Goal: Information Seeking & Learning: Learn about a topic

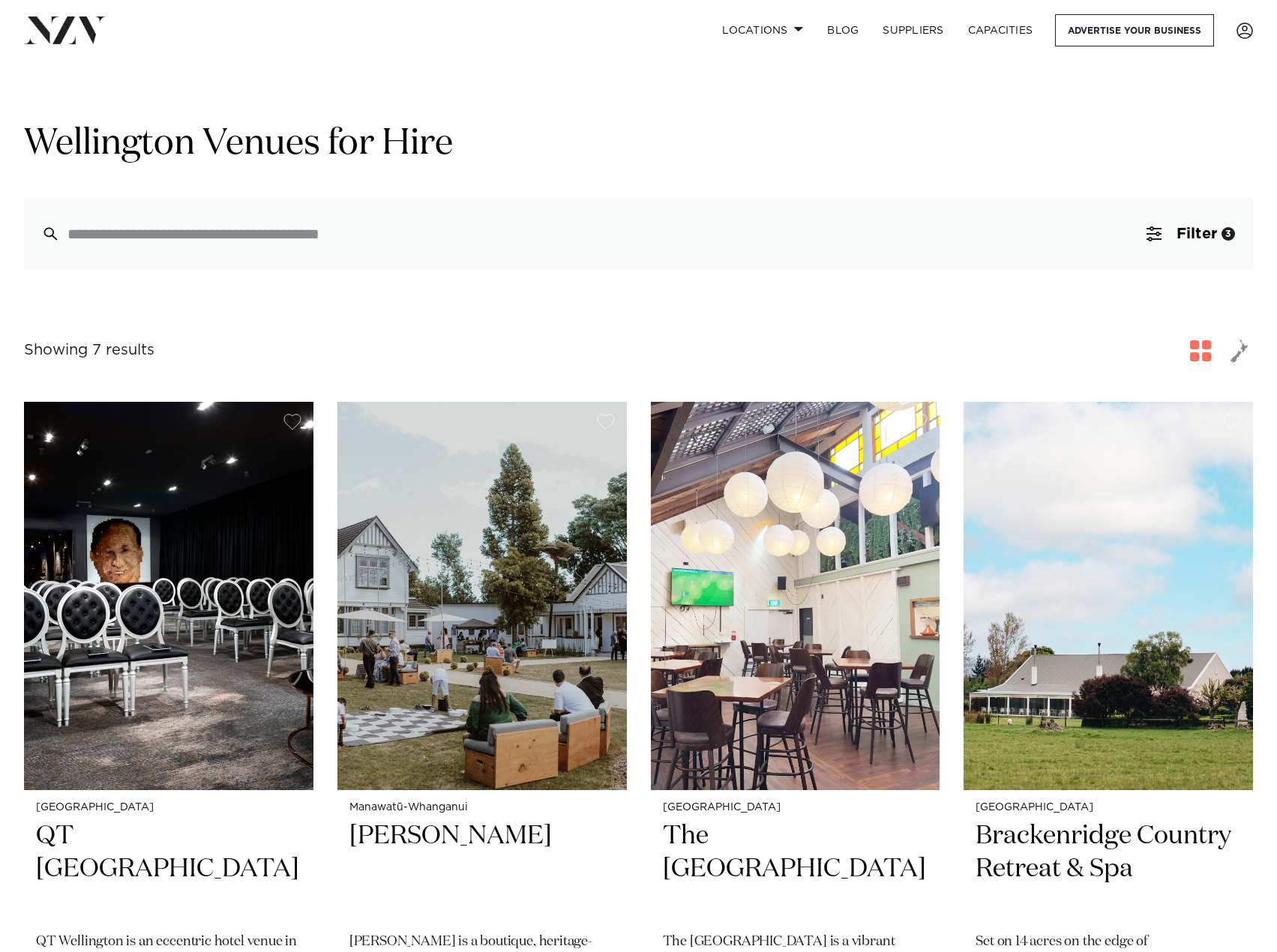
scroll to position [524, 0]
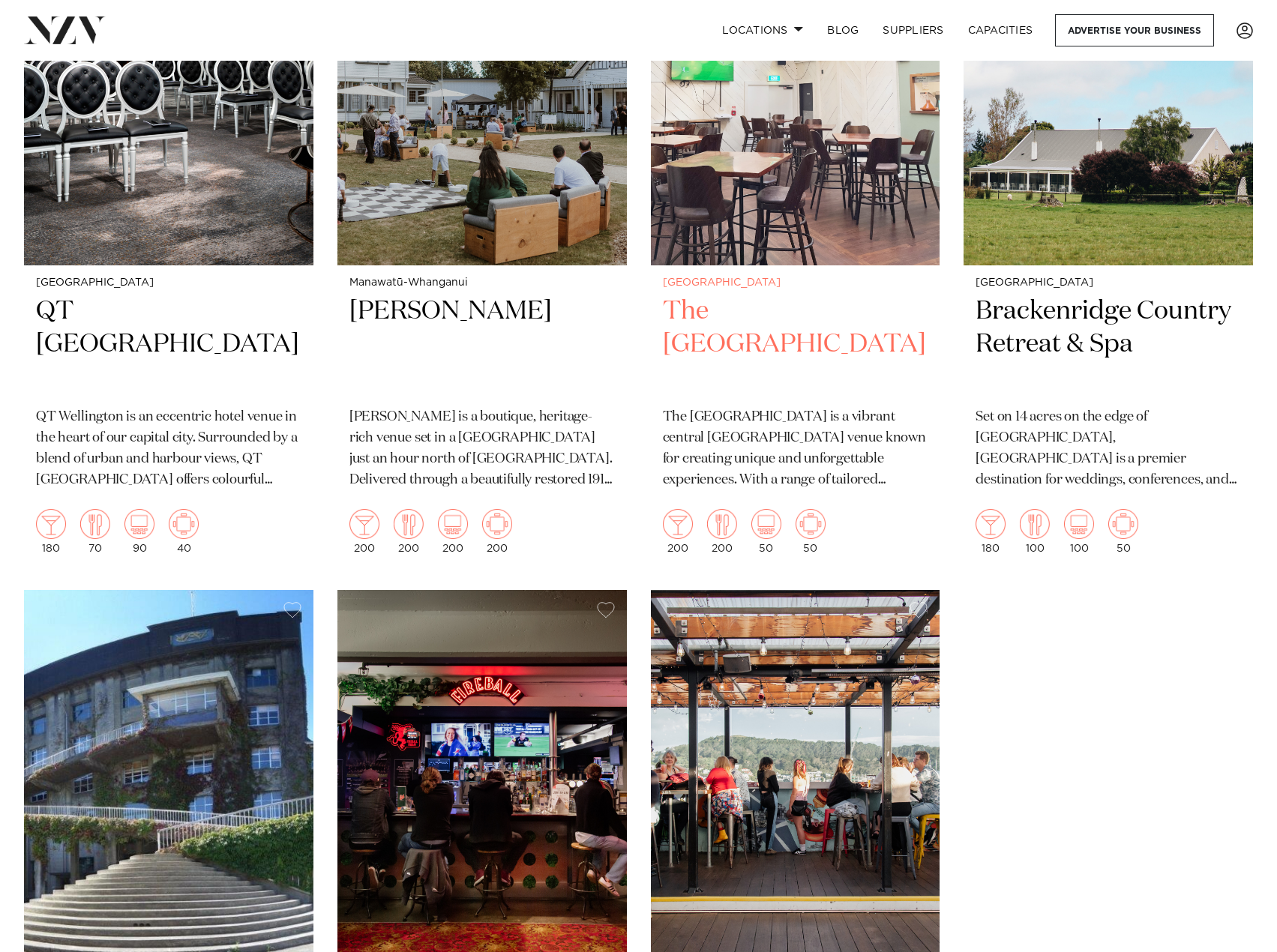
click at [795, 280] on small "[GEOGRAPHIC_DATA]" at bounding box center [796, 283] width 266 height 12
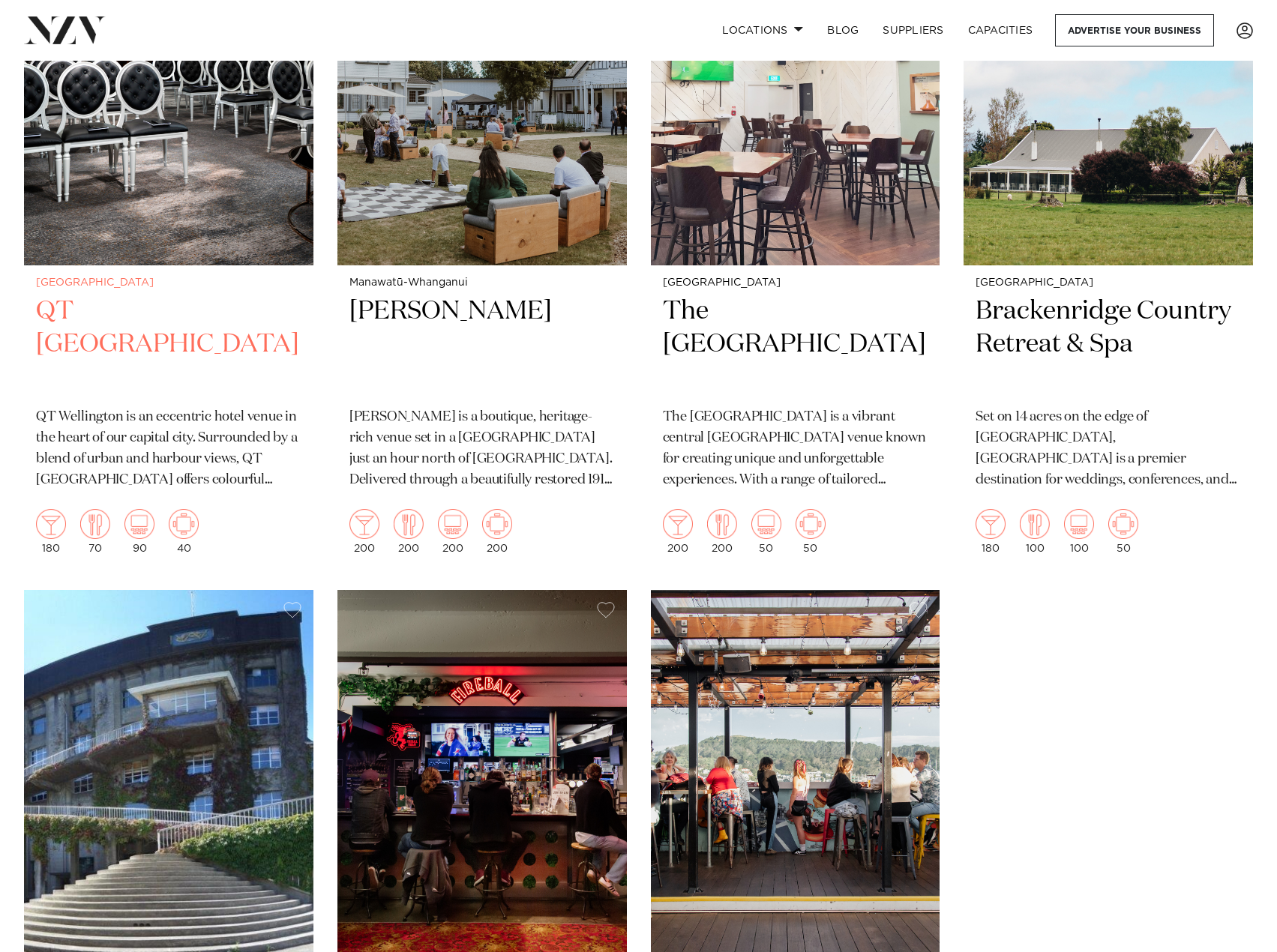
click at [179, 327] on h2 "QT Wellington" at bounding box center [168, 345] width 266 height 101
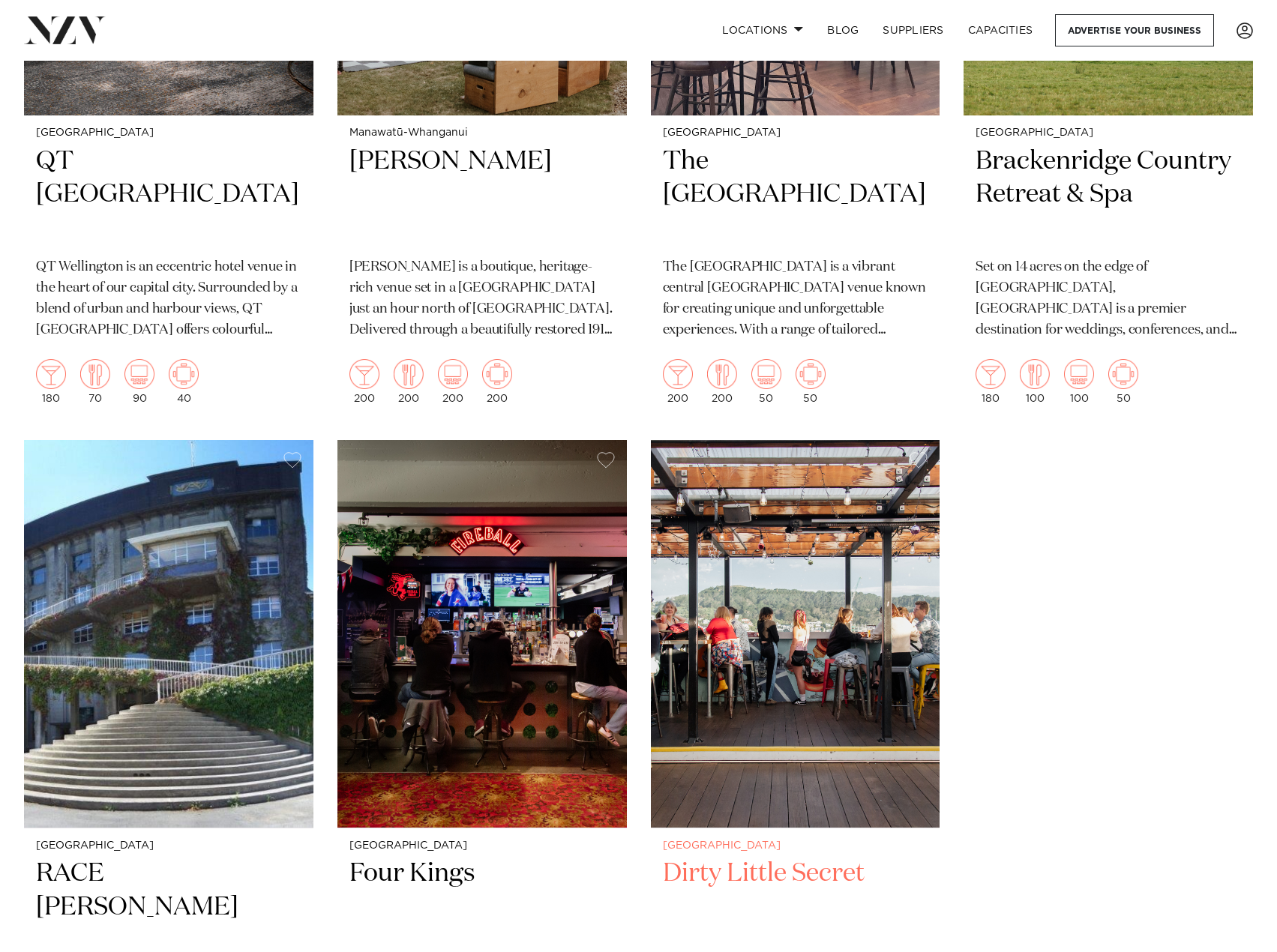
scroll to position [974, 0]
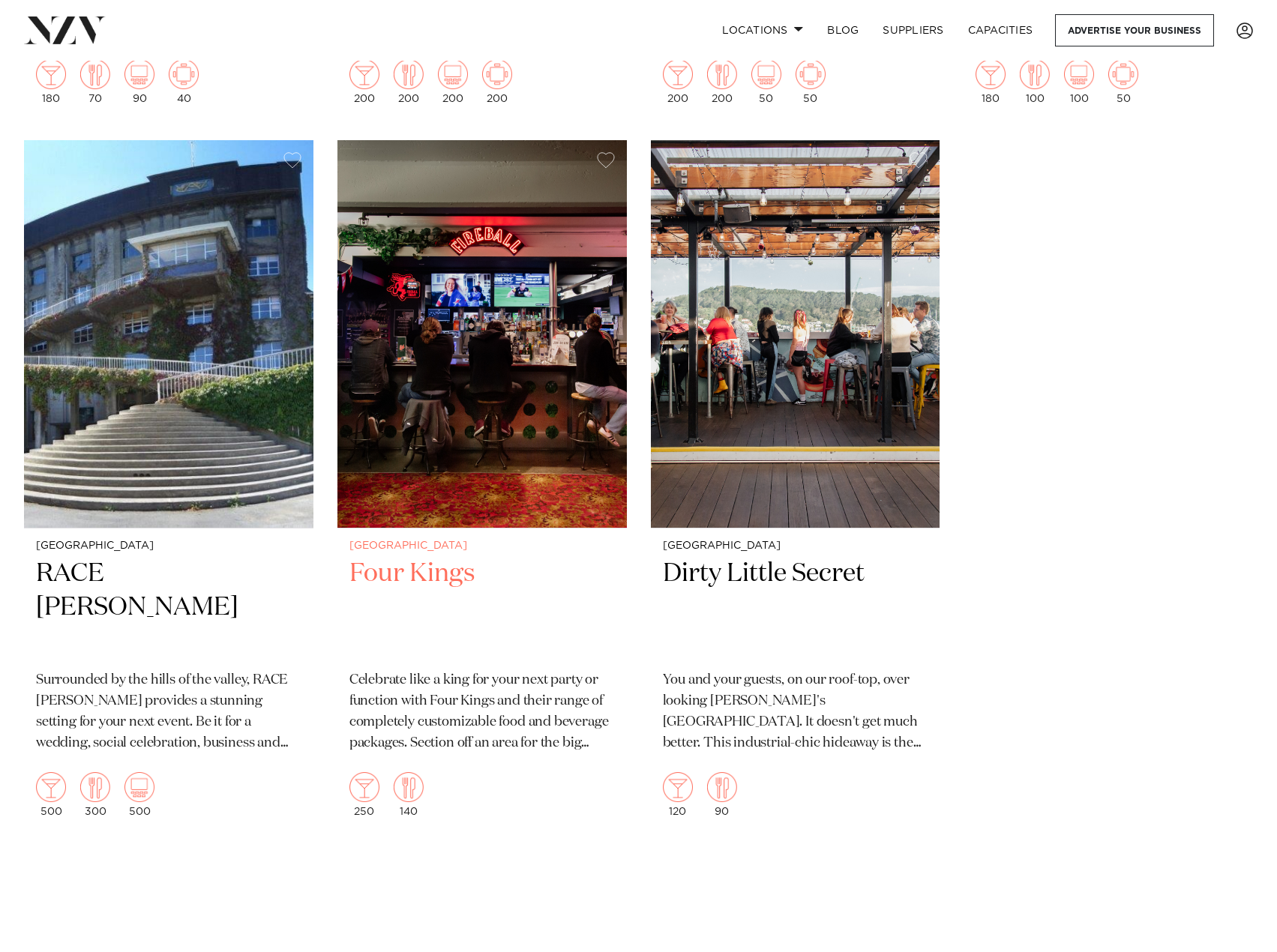
click at [442, 580] on h2 "Four Kings" at bounding box center [482, 608] width 266 height 101
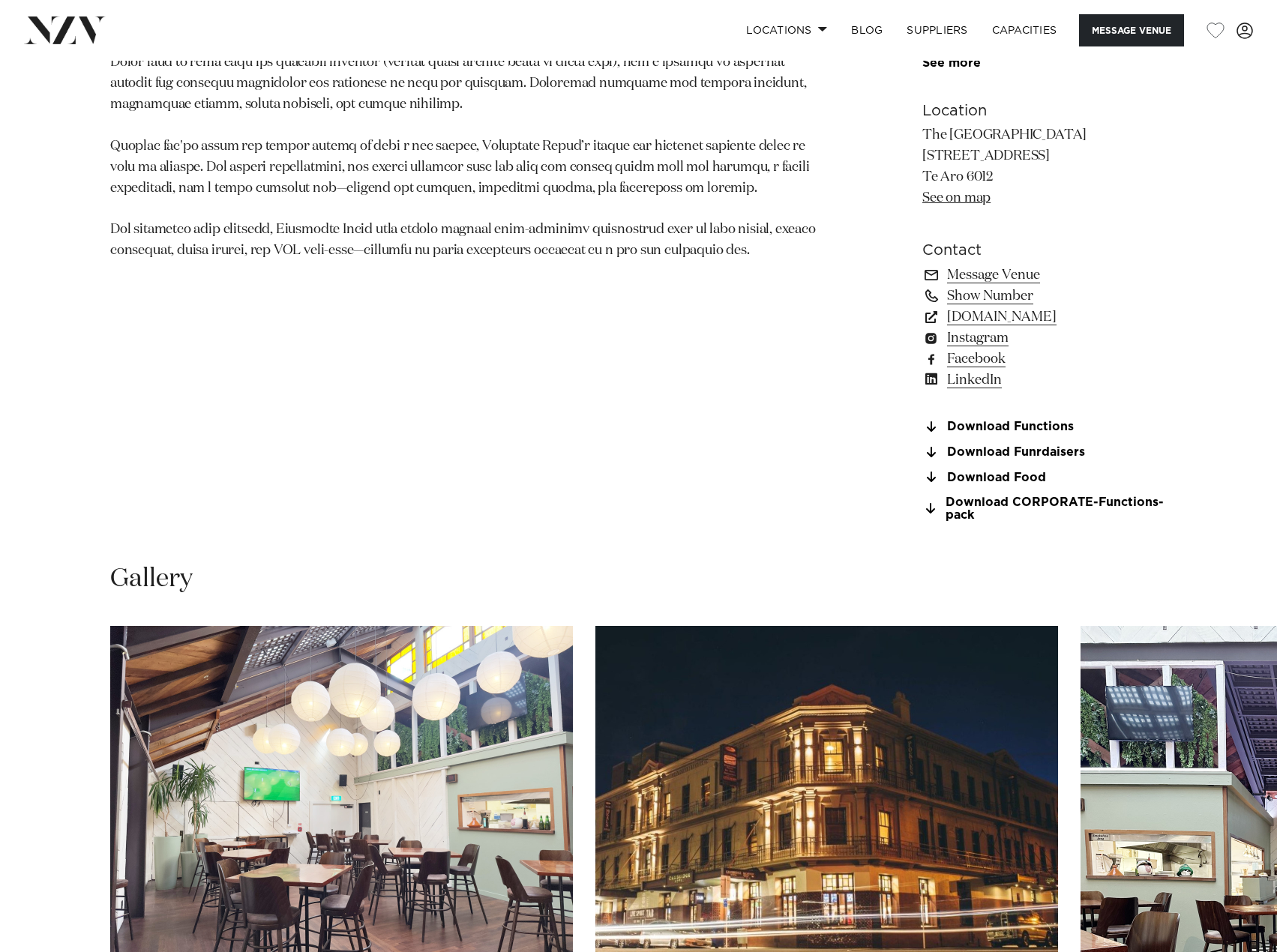
scroll to position [1275, 0]
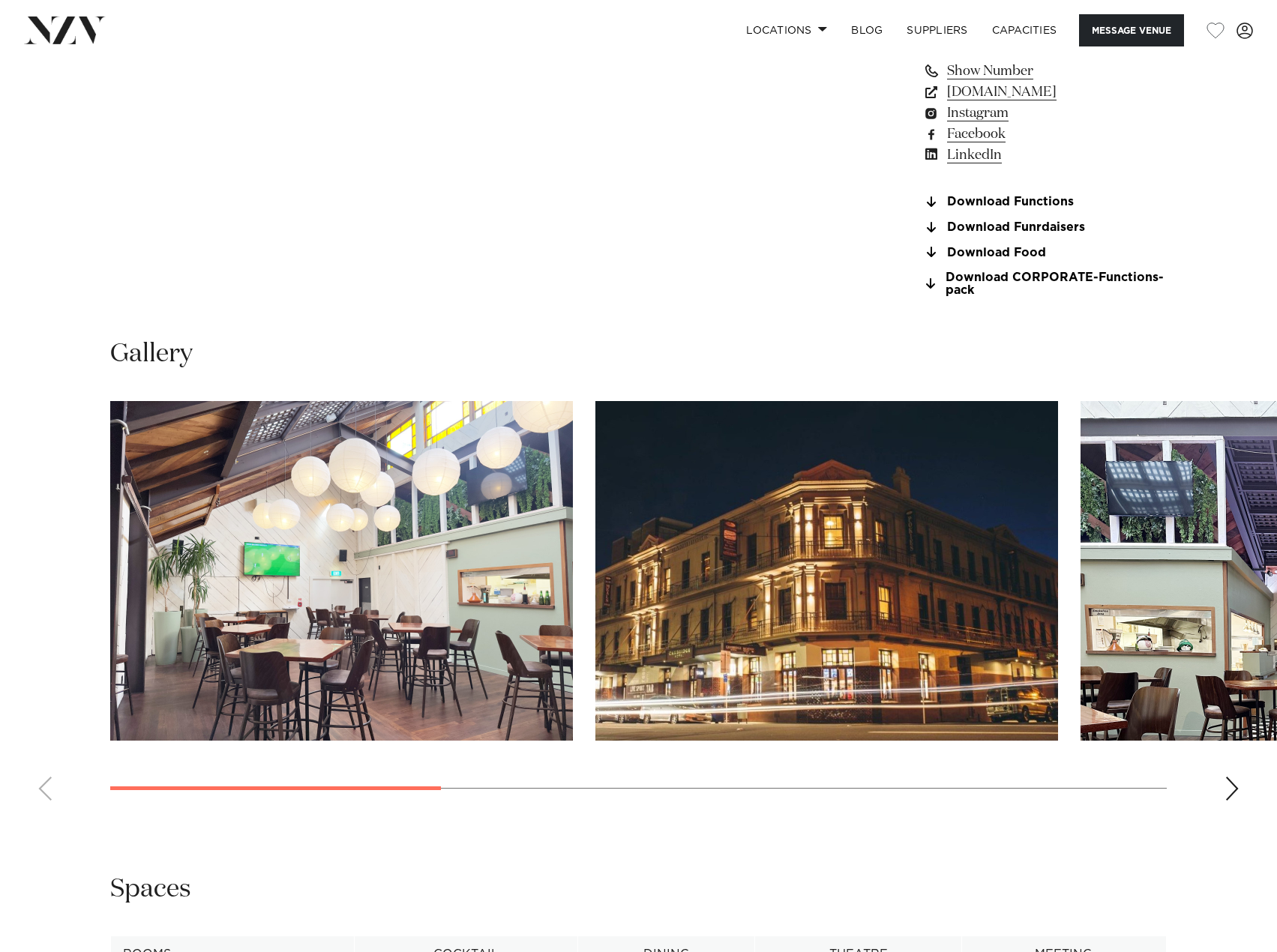
click at [1227, 802] on swiper-container at bounding box center [638, 606] width 1277 height 412
click at [1228, 791] on div "Next slide" at bounding box center [1232, 788] width 15 height 24
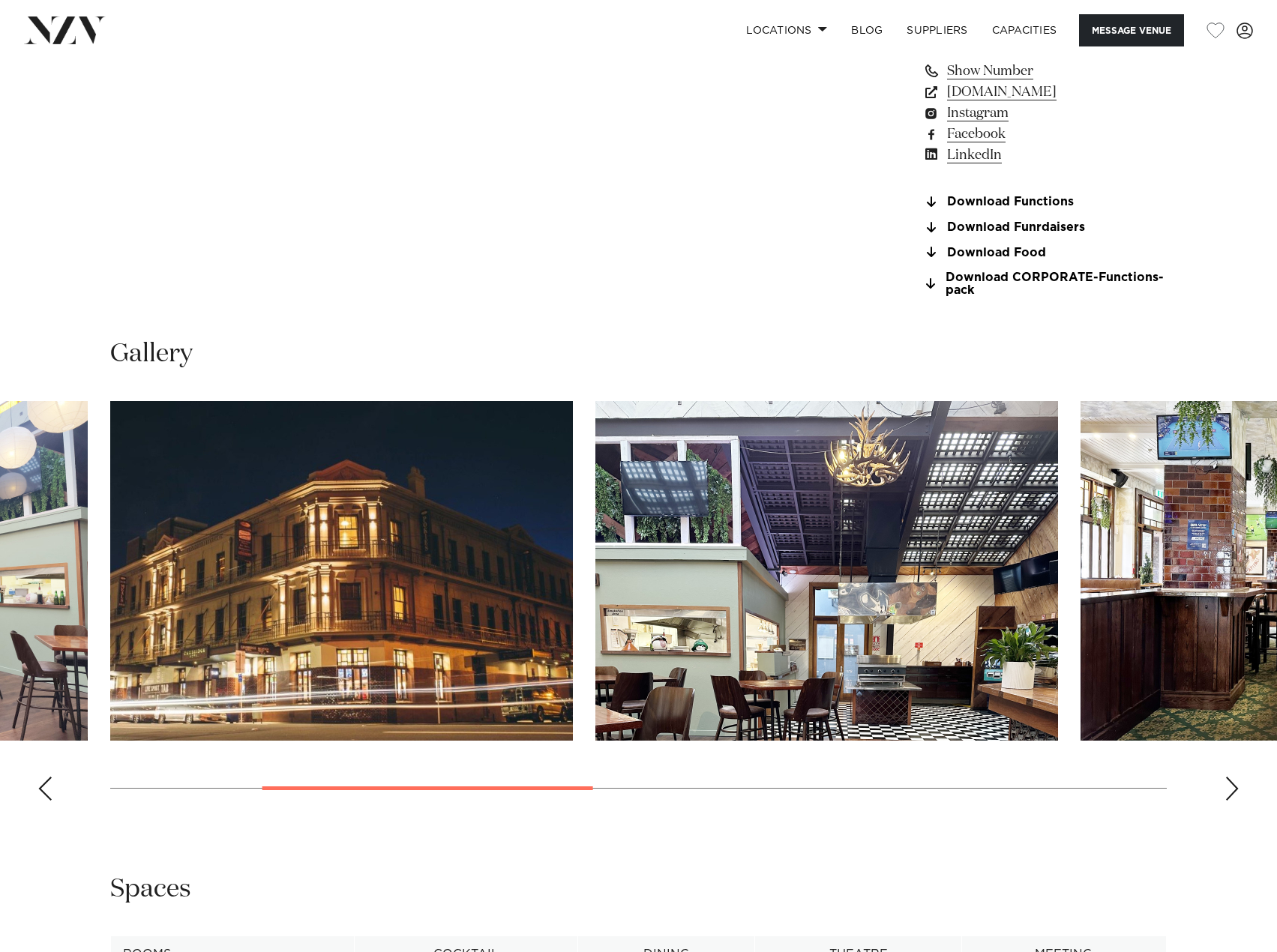
click at [1228, 786] on div "Next slide" at bounding box center [1232, 788] width 15 height 24
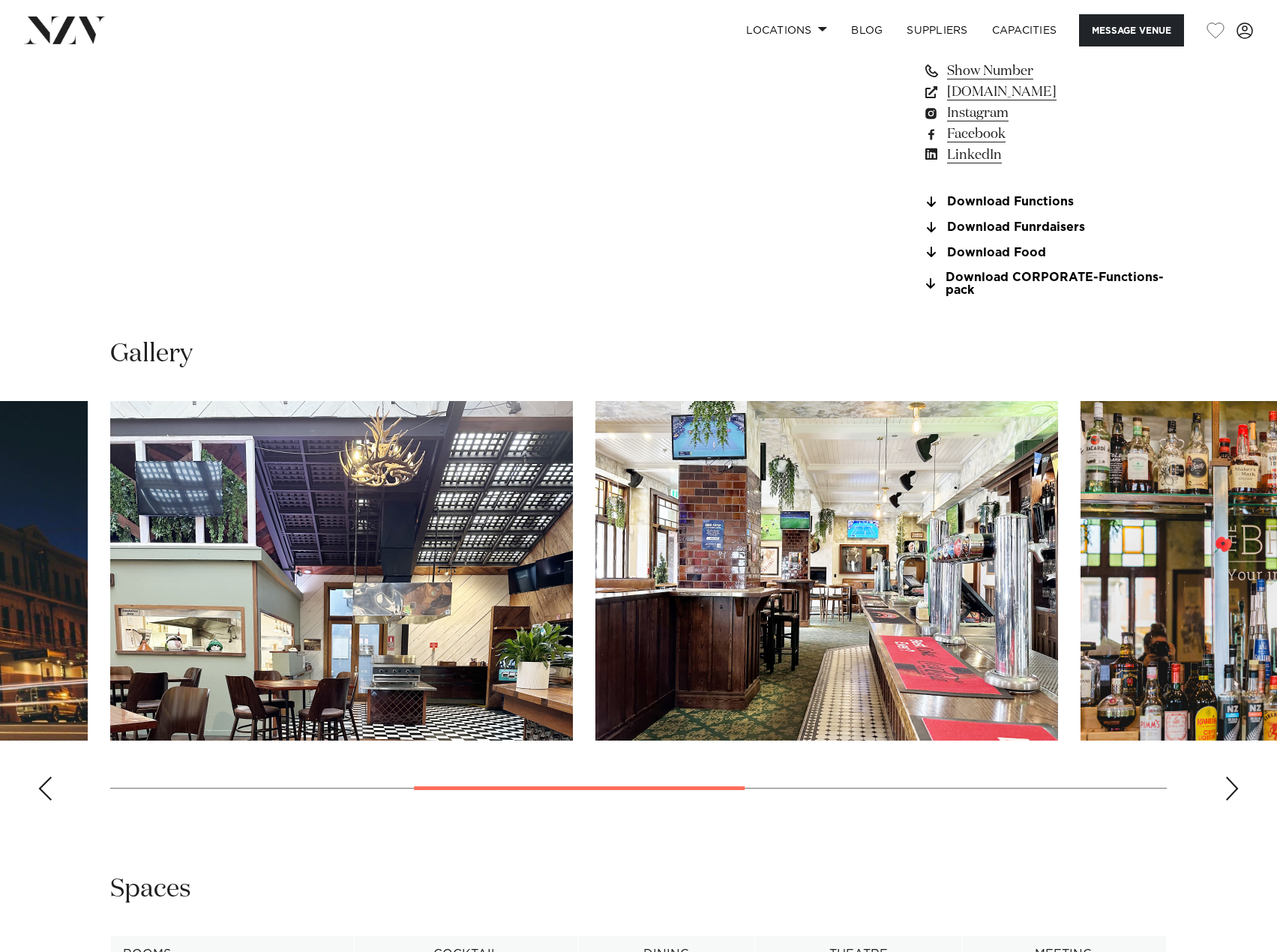
click at [1228, 786] on div "Next slide" at bounding box center [1232, 788] width 15 height 24
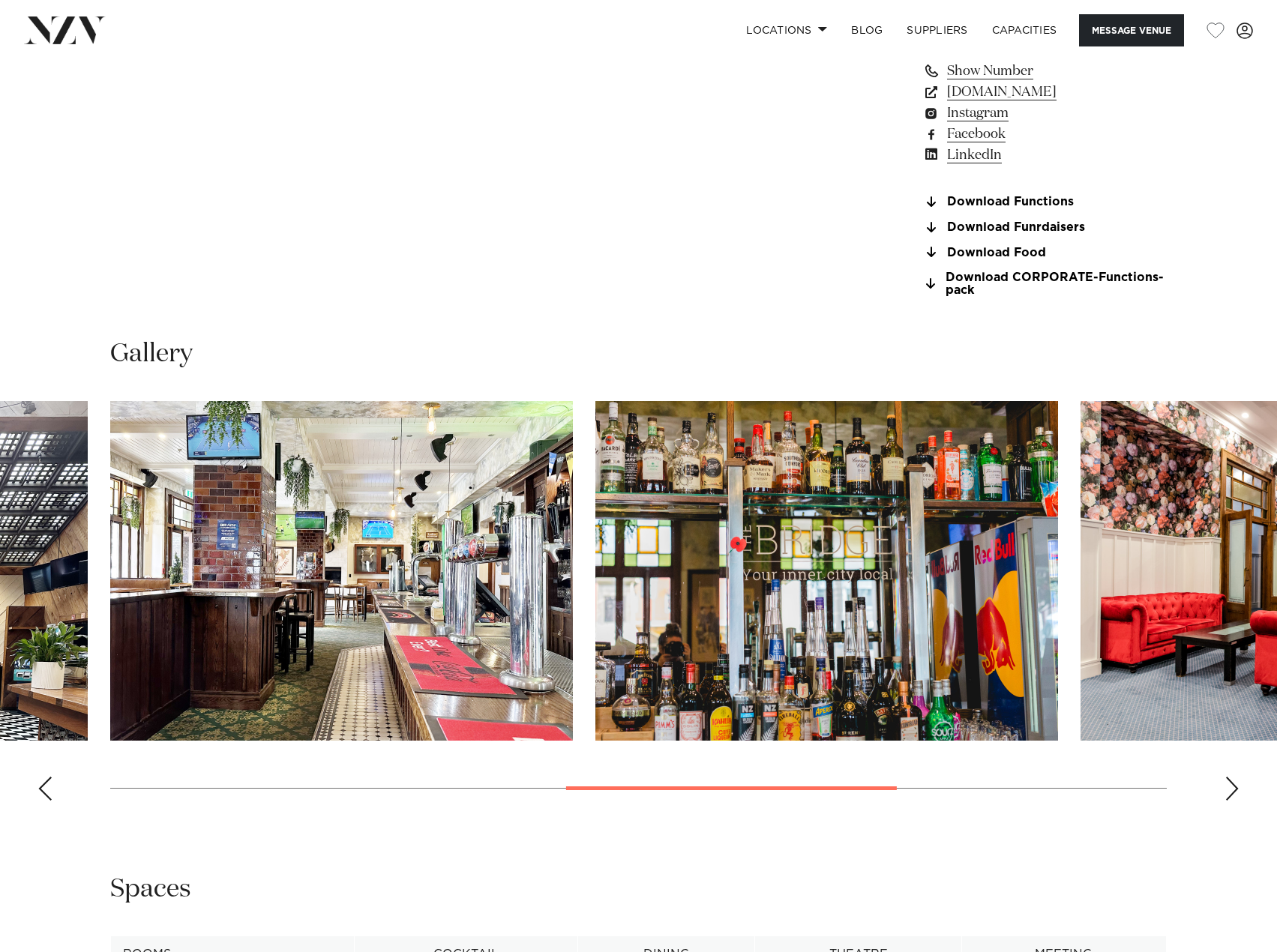
click at [1228, 786] on div "Next slide" at bounding box center [1232, 788] width 15 height 24
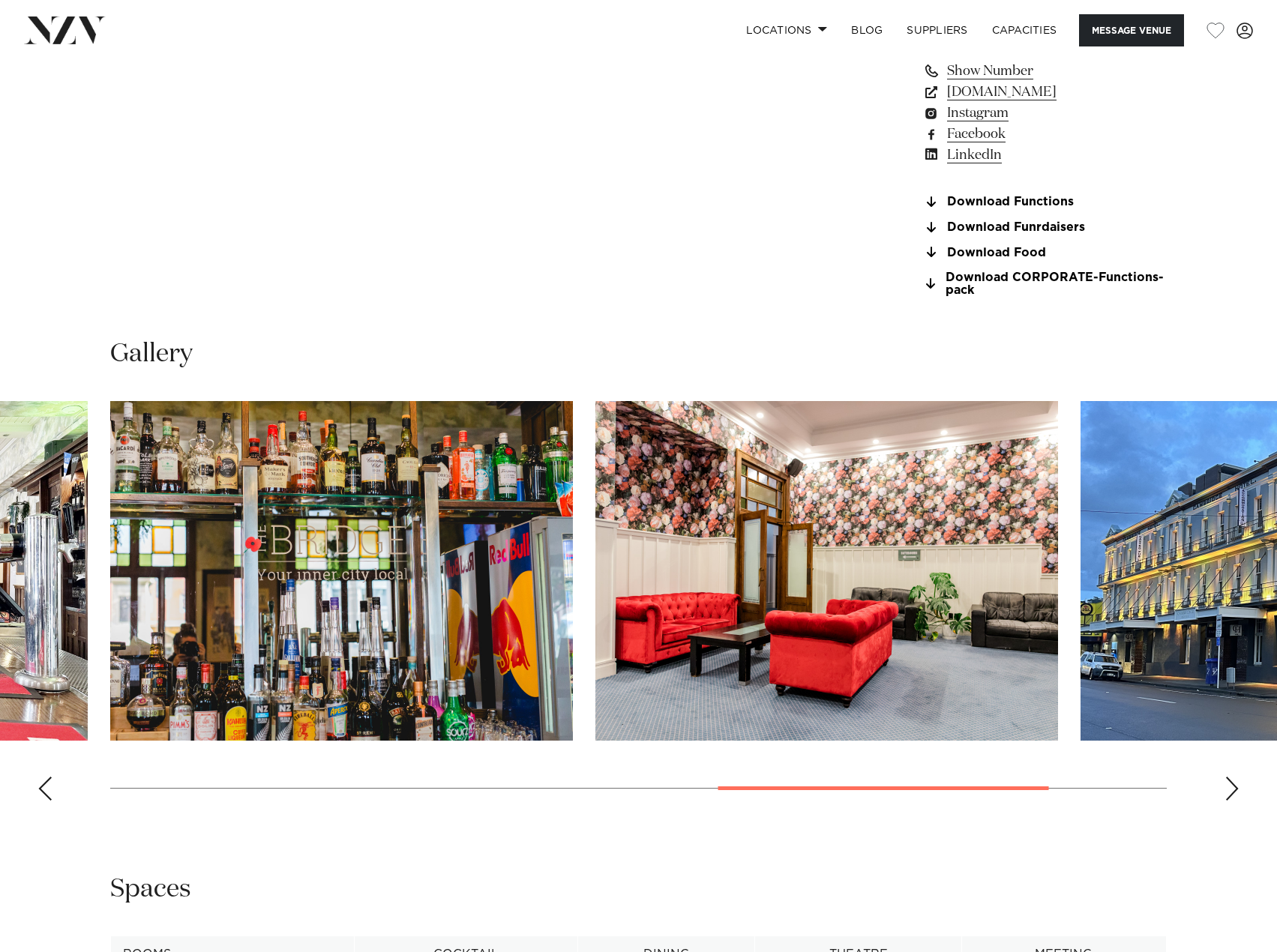
click at [1228, 786] on div "Next slide" at bounding box center [1232, 788] width 15 height 24
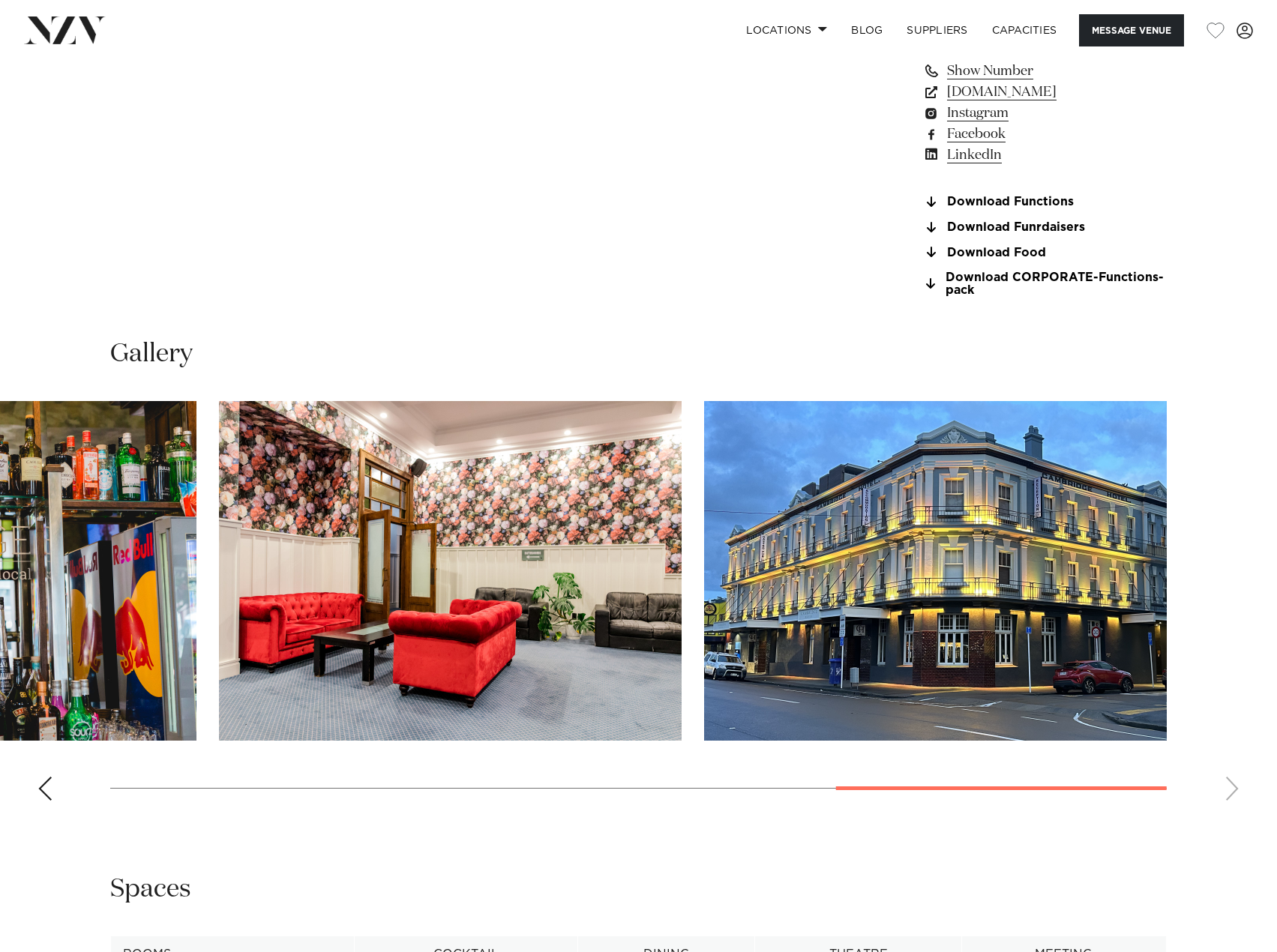
click at [1228, 786] on swiper-container at bounding box center [638, 606] width 1277 height 412
click at [1232, 785] on swiper-container at bounding box center [638, 606] width 1277 height 412
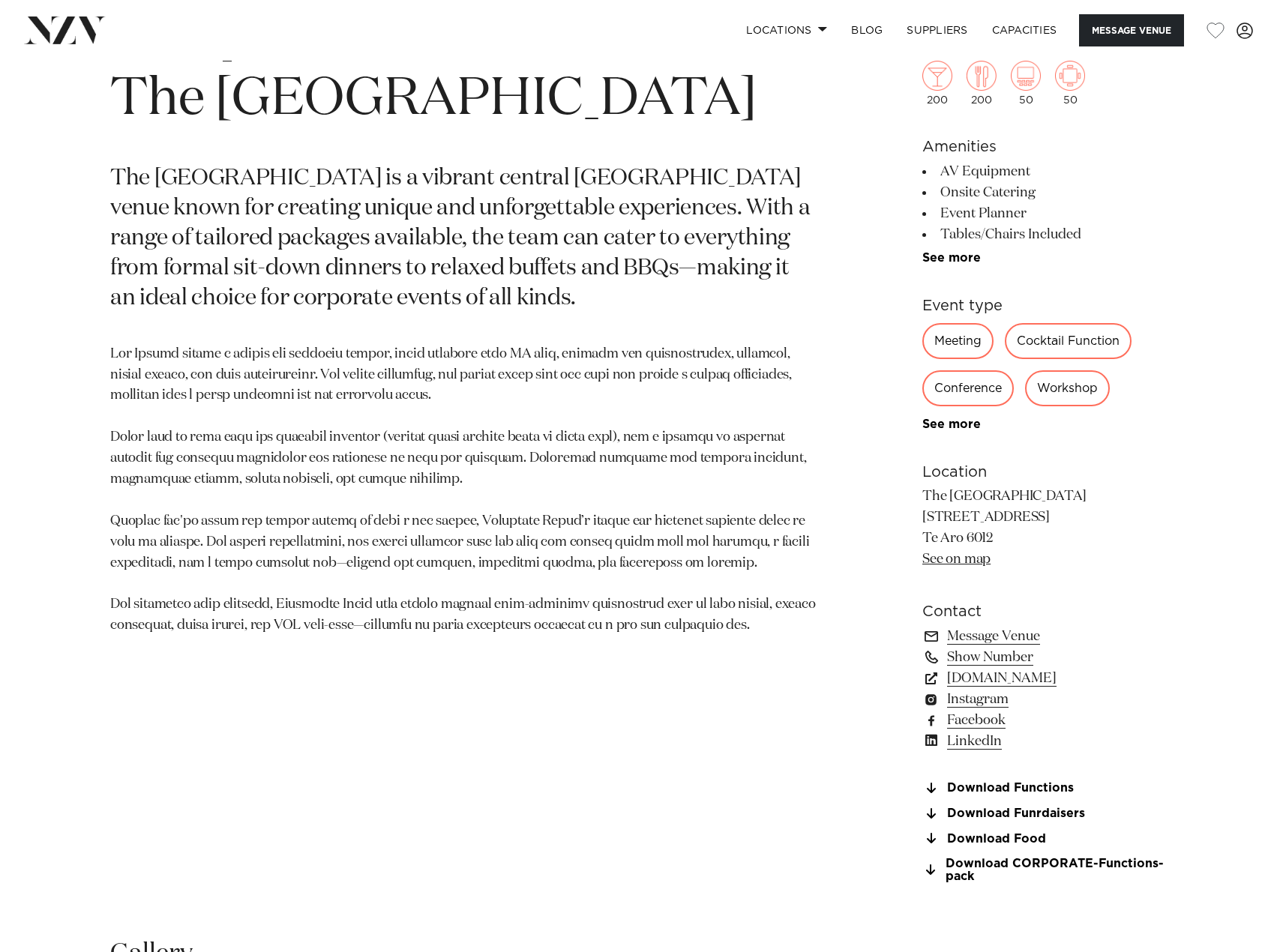
scroll to position [825, 0]
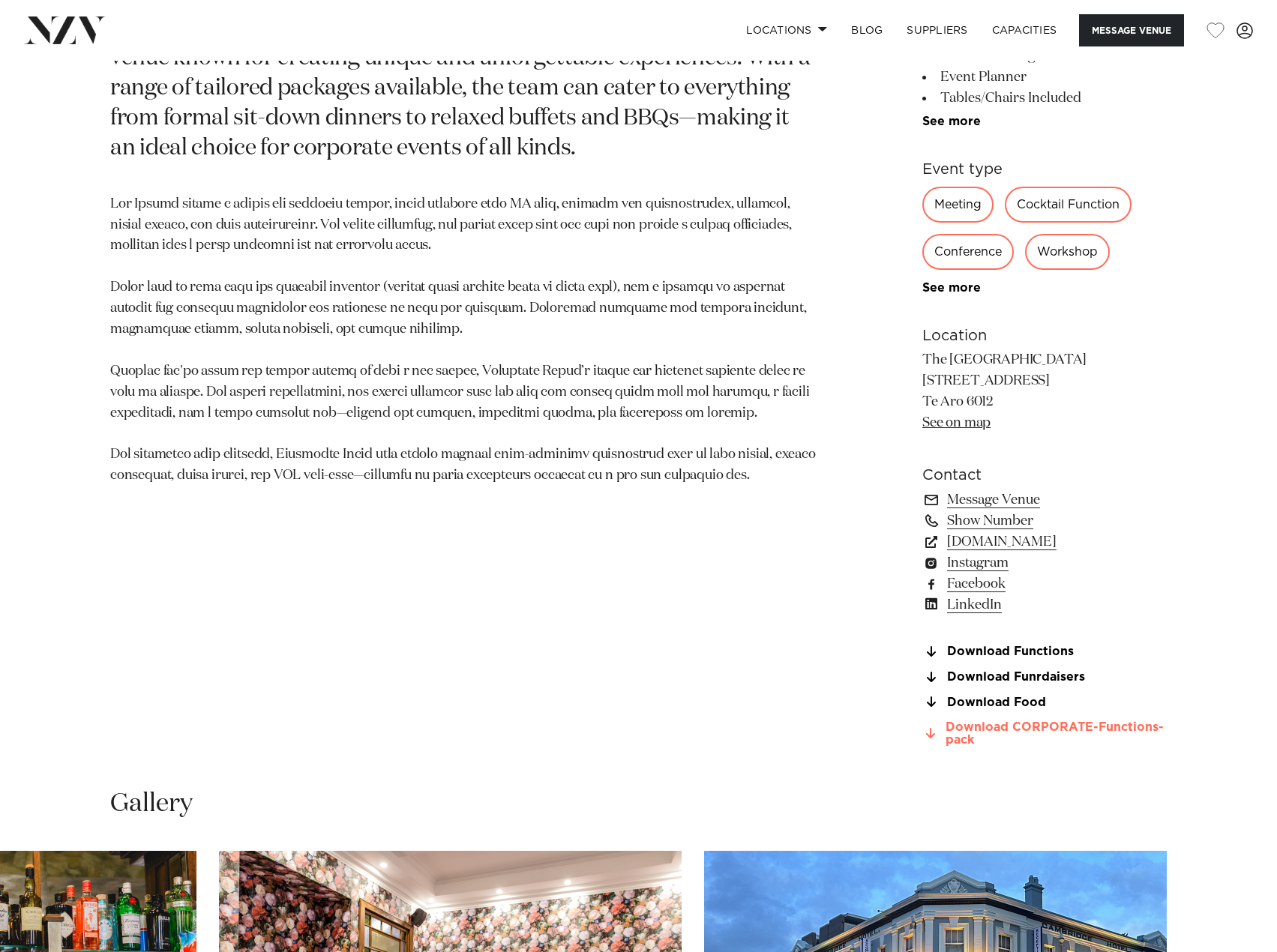
click at [977, 735] on link "Download CORPORATE-Functions-pack" at bounding box center [1044, 733] width 245 height 26
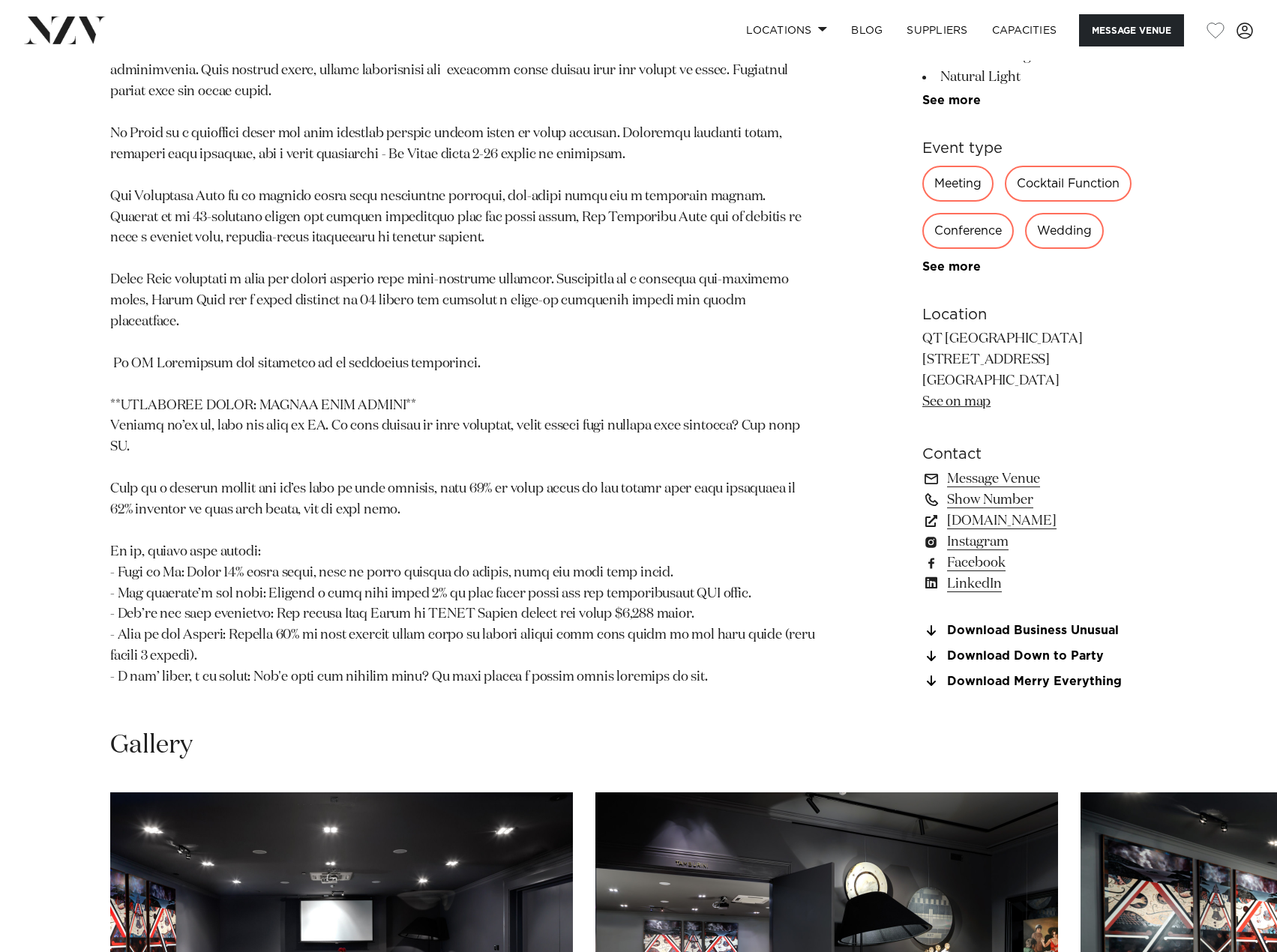
scroll to position [1500, 0]
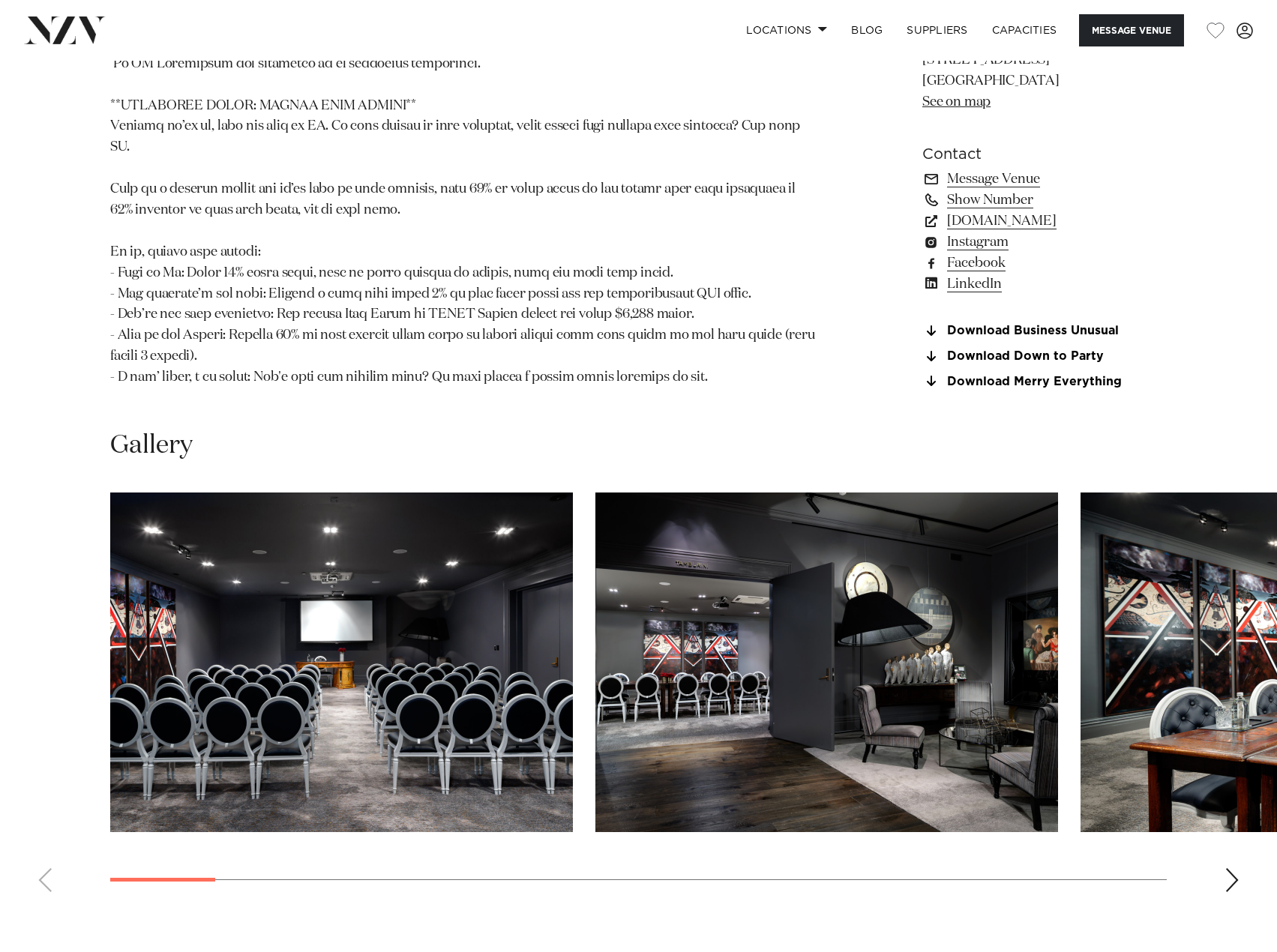
click at [1247, 808] on swiper-container at bounding box center [638, 698] width 1277 height 412
click at [1228, 868] on div "Next slide" at bounding box center [1232, 880] width 15 height 24
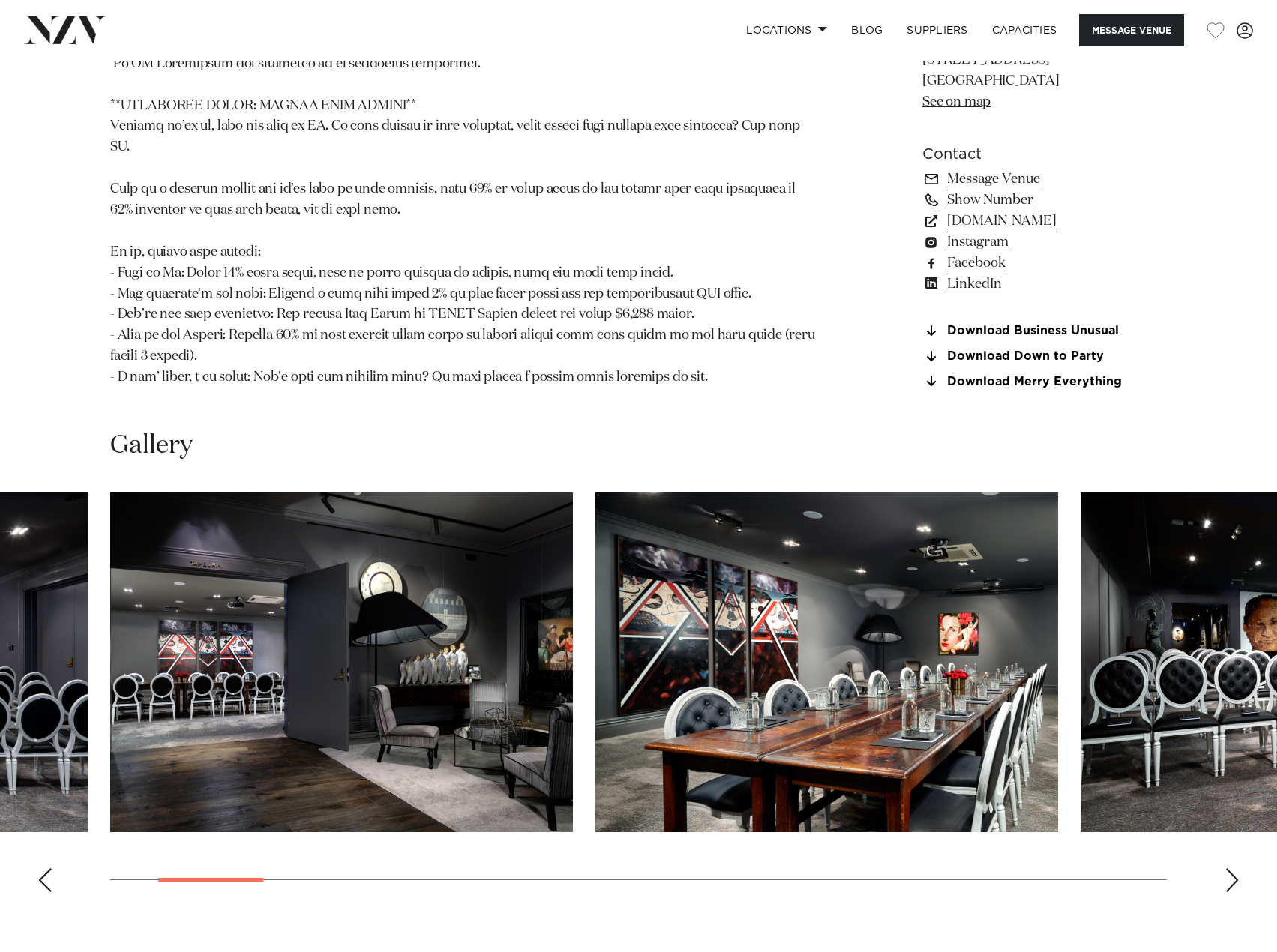
click at [1228, 868] on div "Next slide" at bounding box center [1232, 880] width 15 height 24
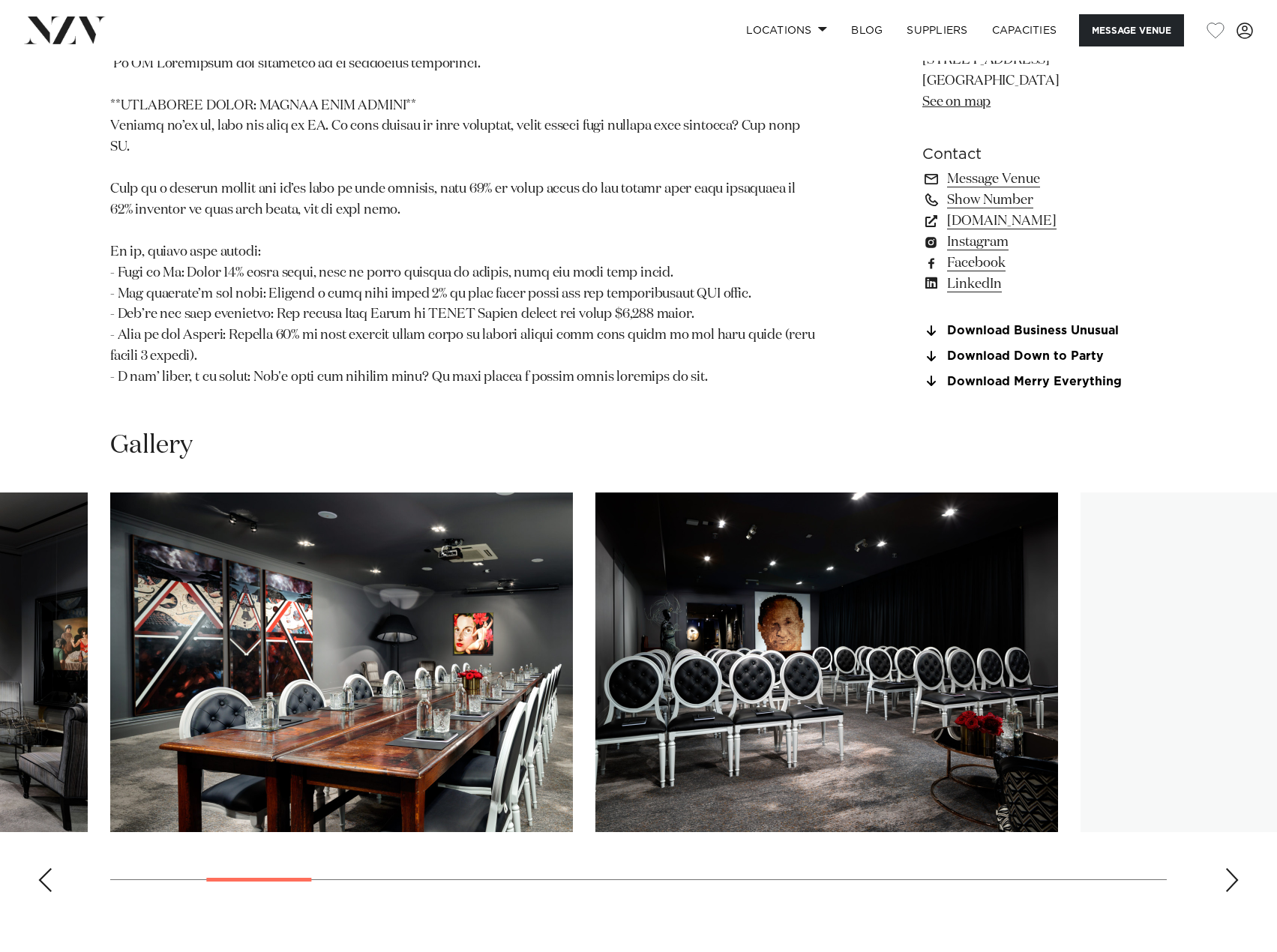
click at [1228, 868] on div "Next slide" at bounding box center [1232, 880] width 15 height 24
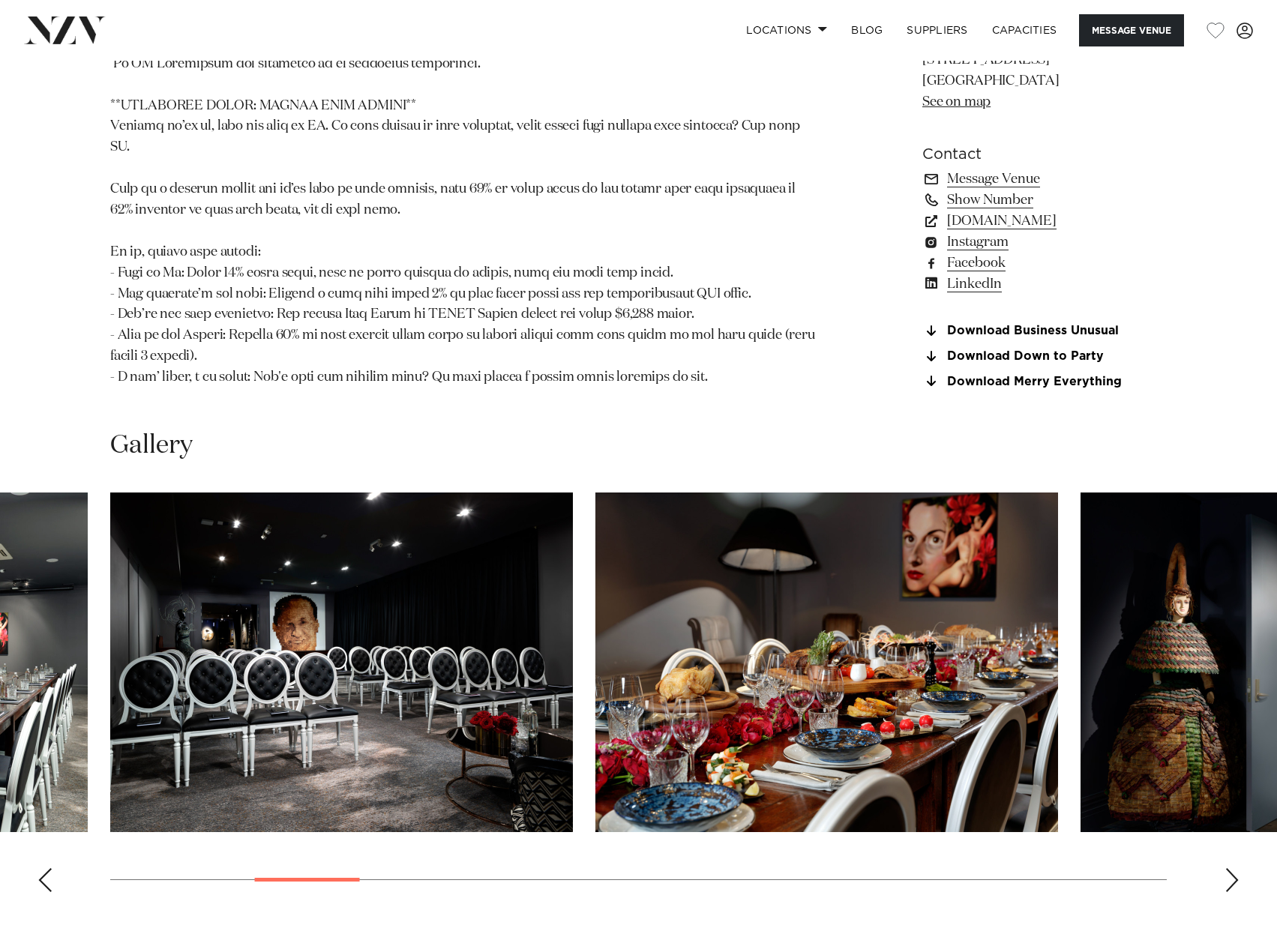
click at [1228, 868] on div "Next slide" at bounding box center [1232, 880] width 15 height 24
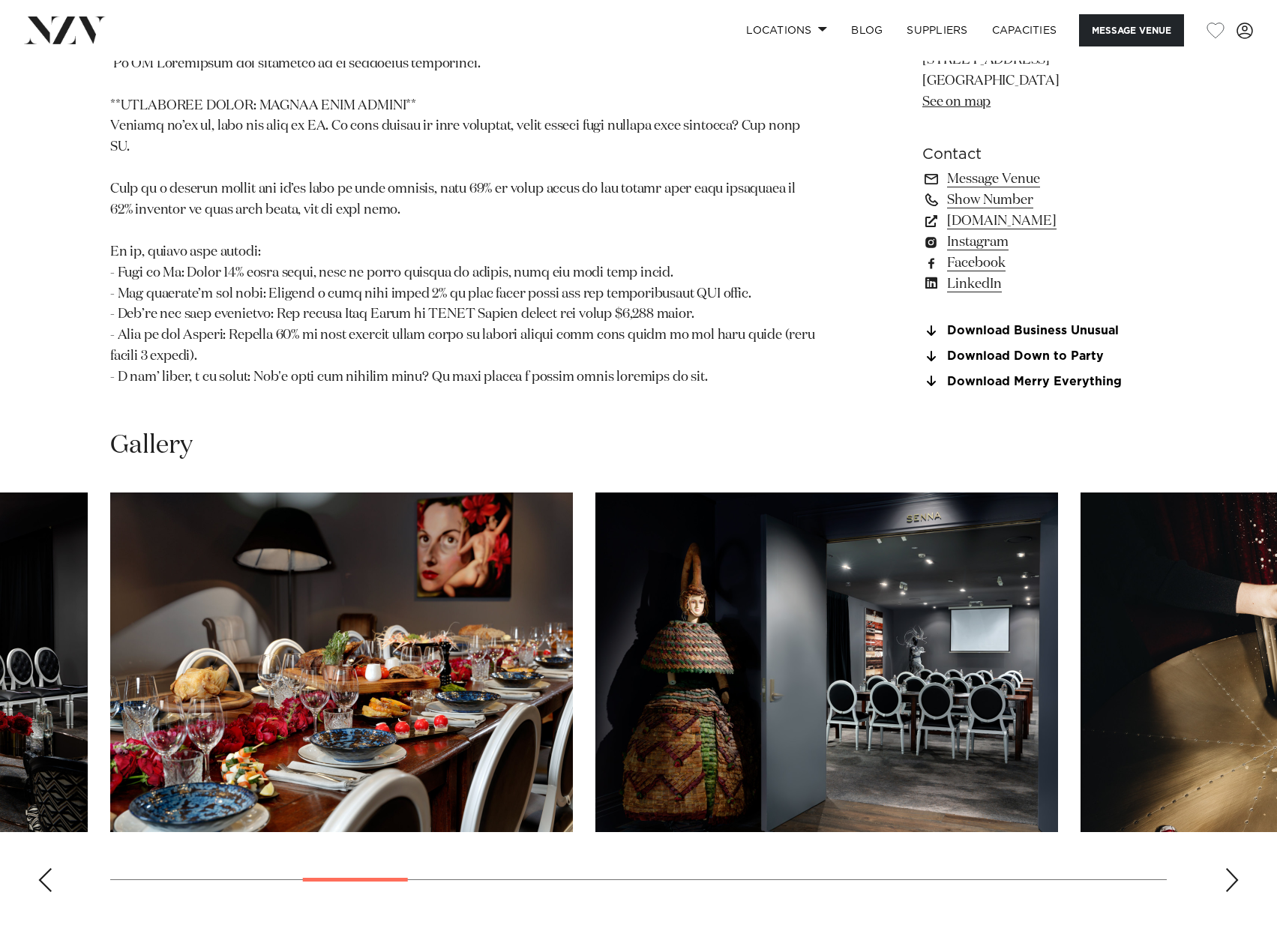
click at [1228, 868] on div "Next slide" at bounding box center [1232, 880] width 15 height 24
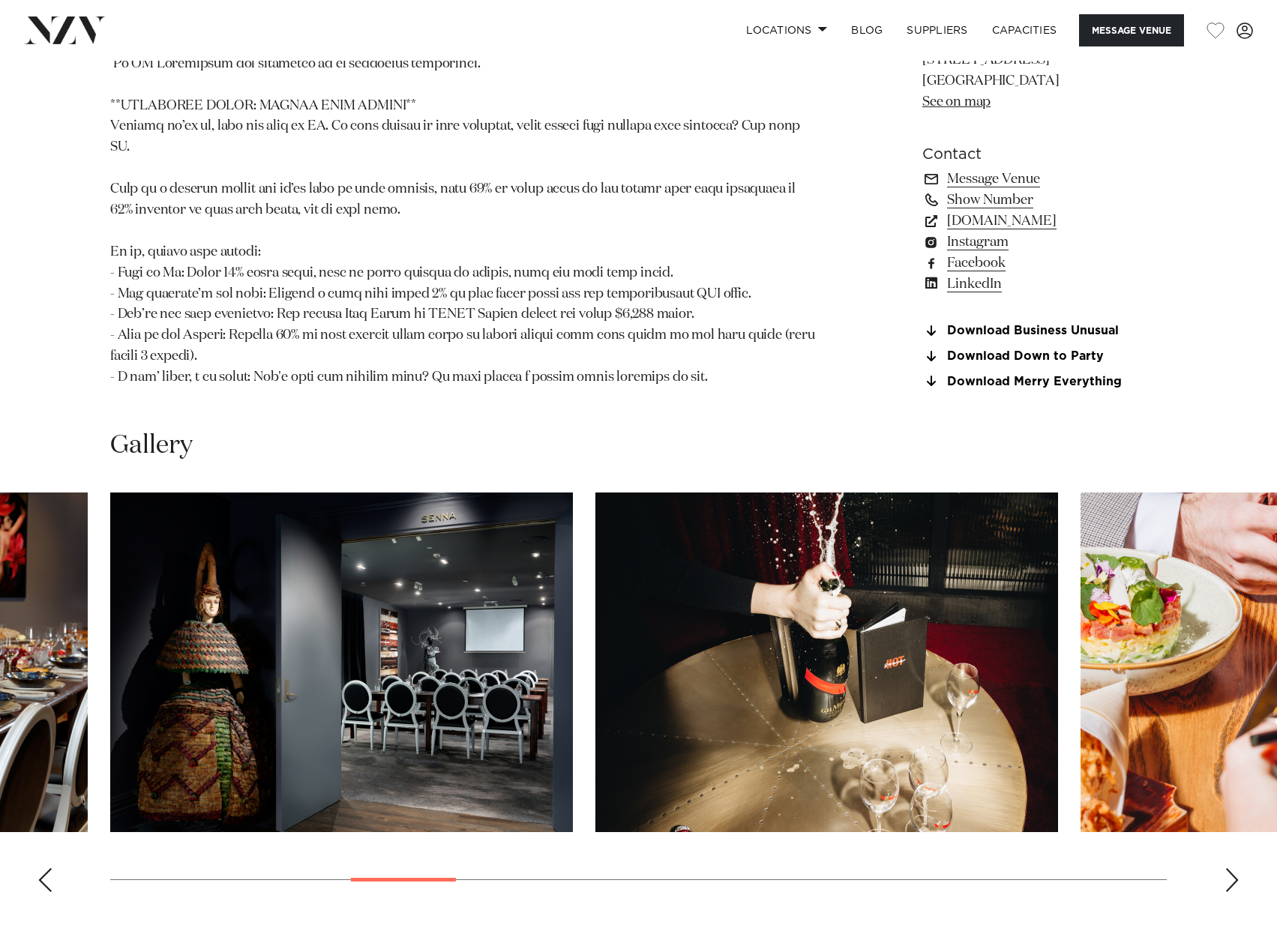
click at [1228, 868] on div "Next slide" at bounding box center [1232, 880] width 15 height 24
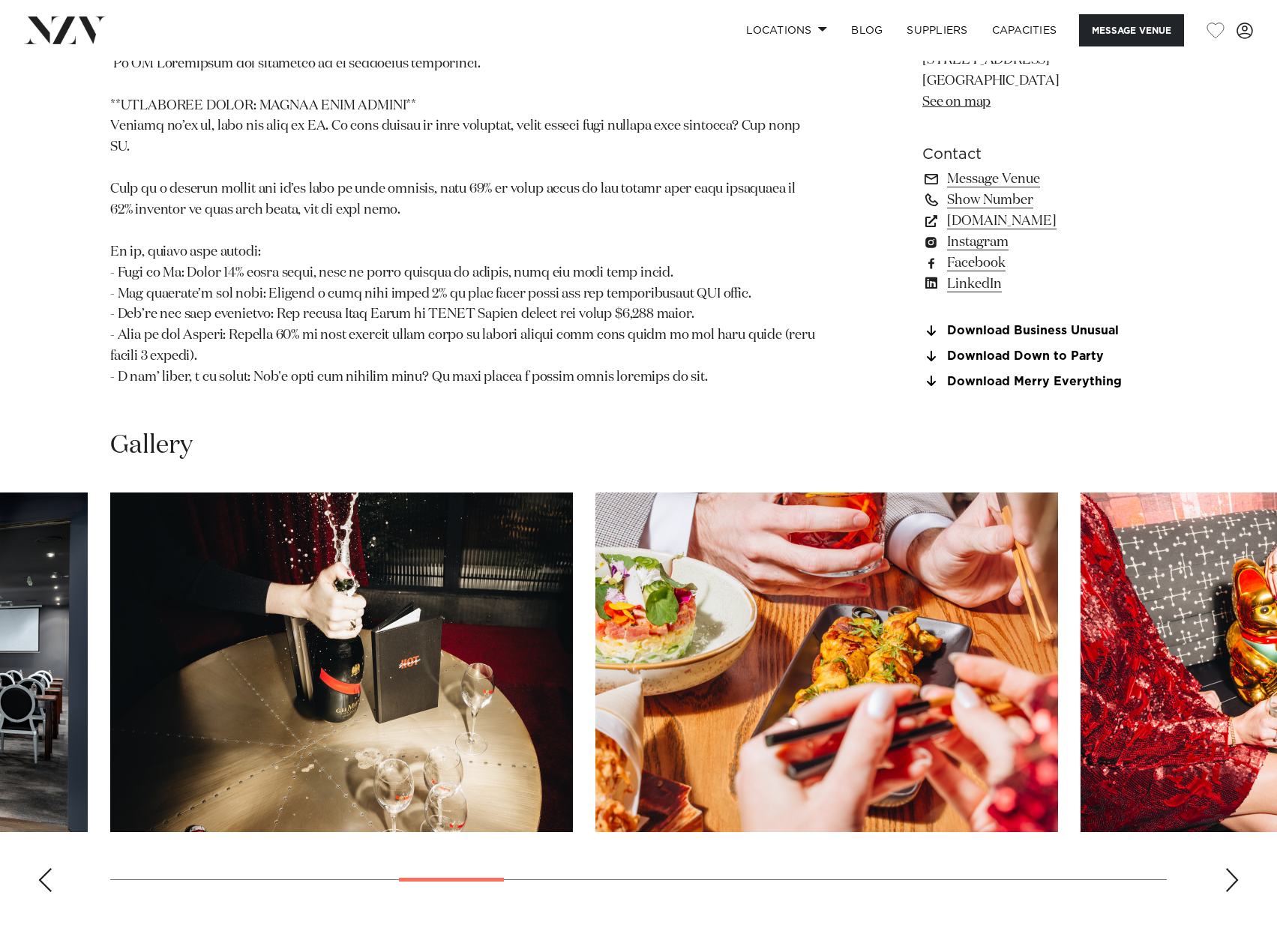
click at [1214, 802] on swiper-container at bounding box center [638, 698] width 1277 height 412
click at [1216, 802] on swiper-container at bounding box center [638, 698] width 1277 height 412
click at [1221, 802] on swiper-container at bounding box center [638, 698] width 1277 height 412
click at [1228, 868] on div "Next slide" at bounding box center [1232, 880] width 15 height 24
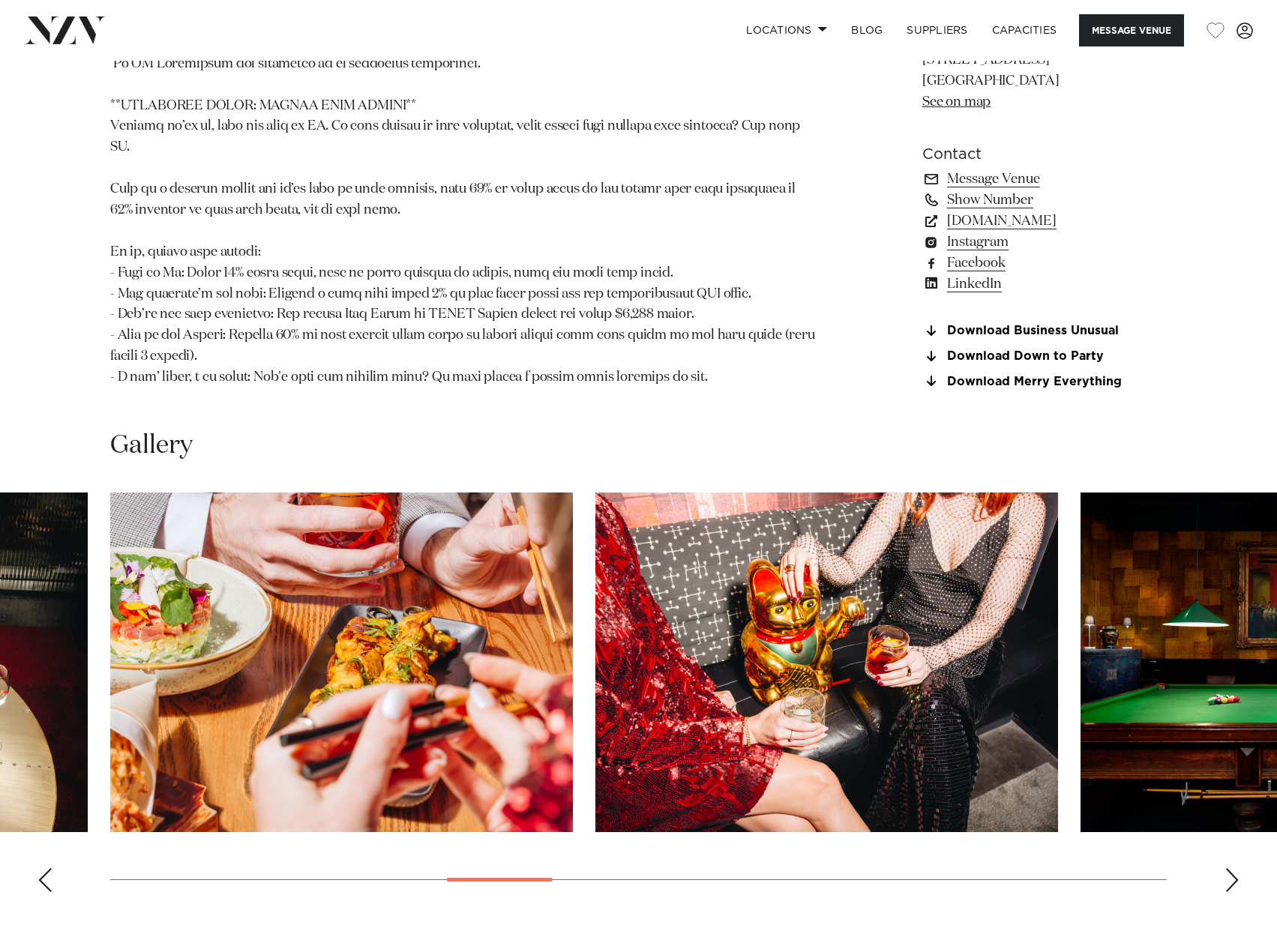
click at [1230, 868] on div "Next slide" at bounding box center [1232, 880] width 15 height 24
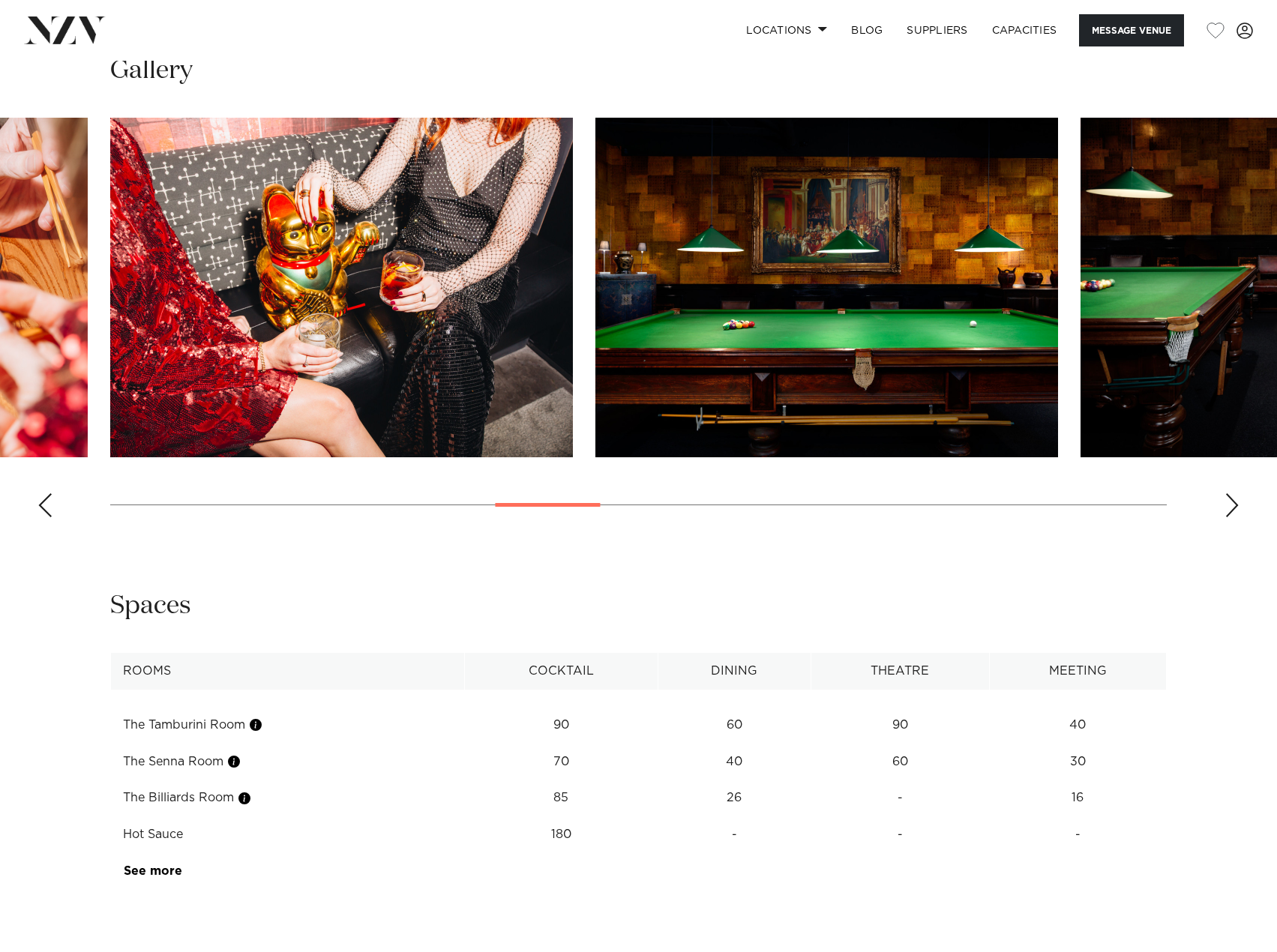
scroll to position [2099, 0]
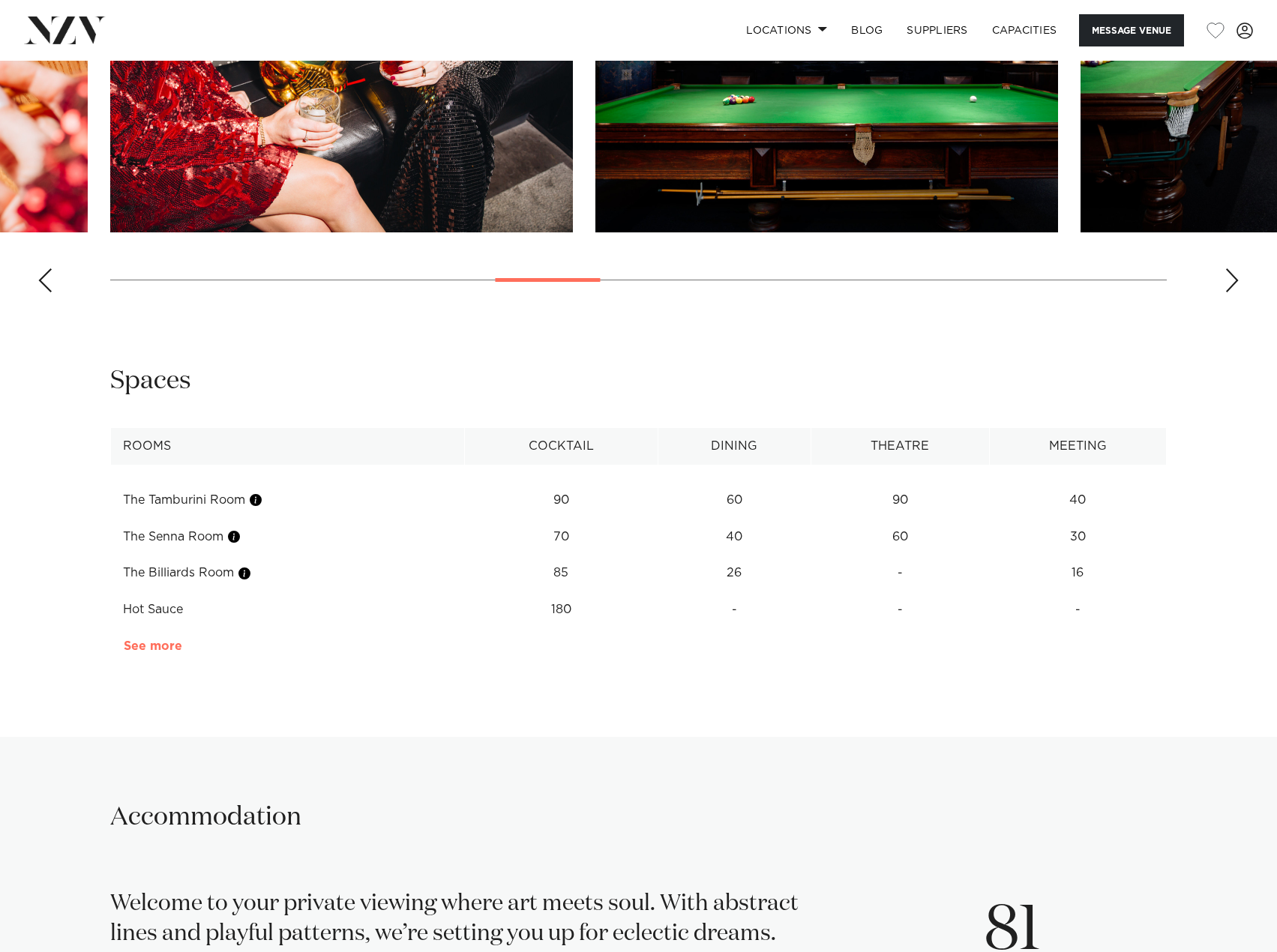
click at [151, 640] on link "See more" at bounding box center [182, 645] width 117 height 12
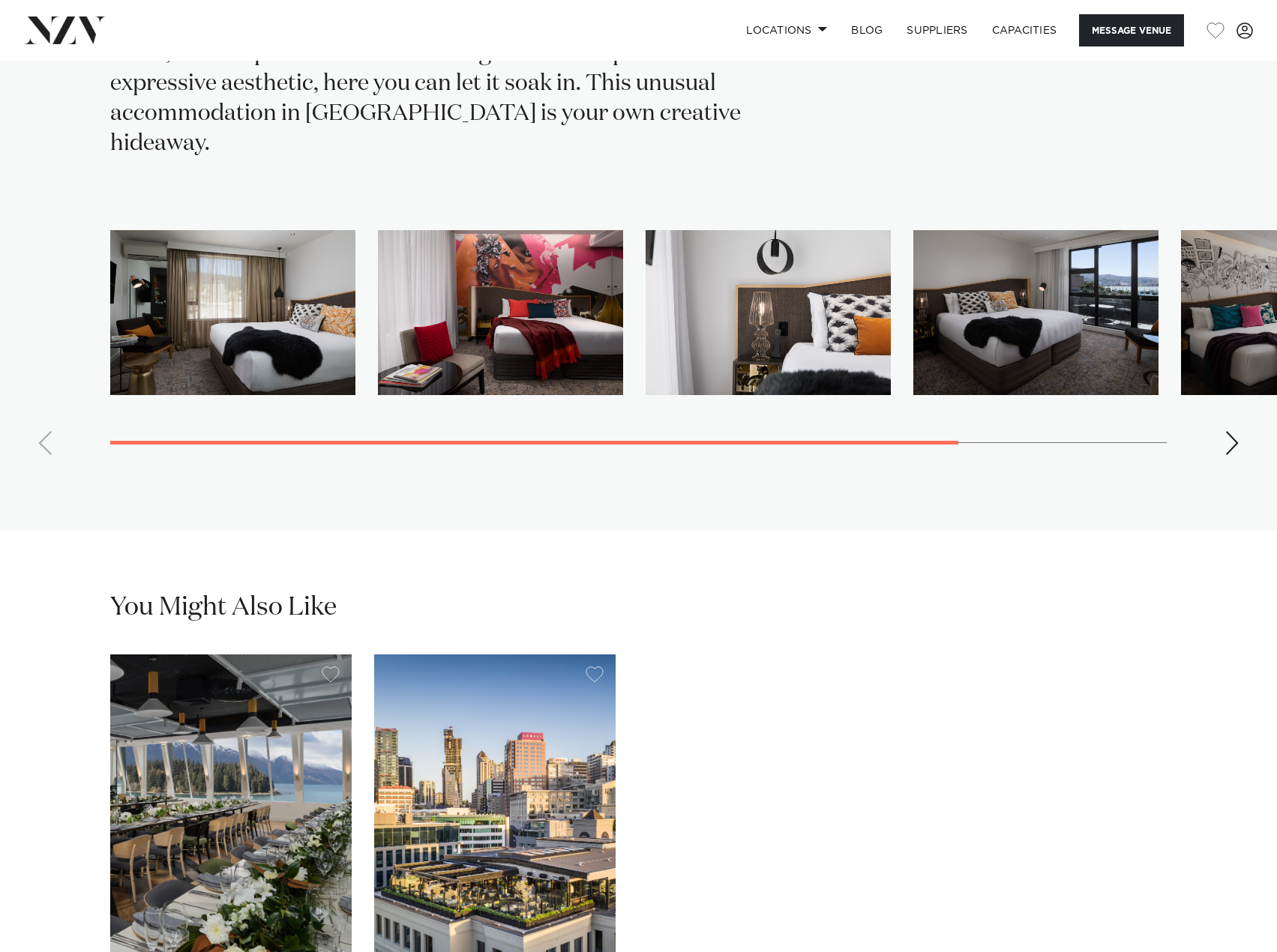
scroll to position [3373, 0]
